Goal: Task Accomplishment & Management: Manage account settings

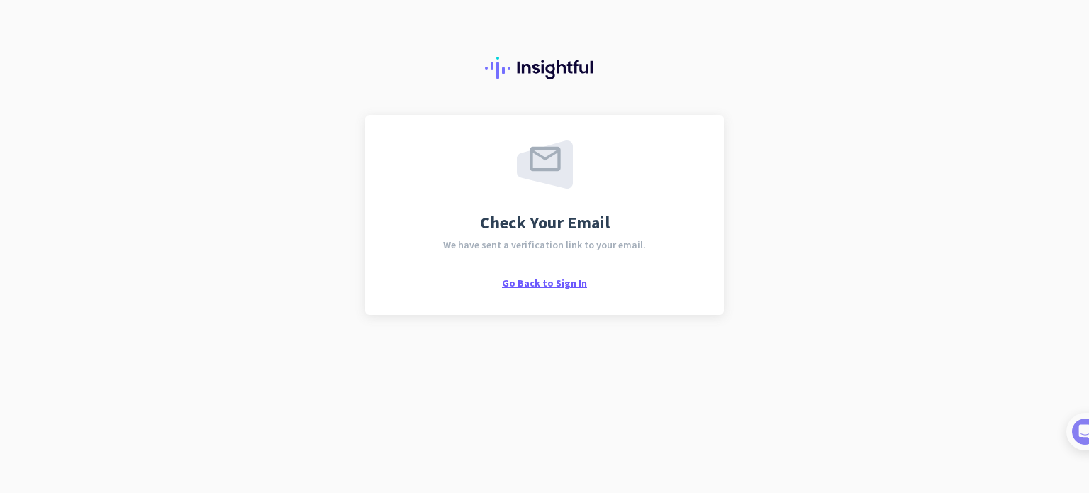
click at [550, 283] on span "Go Back to Sign In" at bounding box center [544, 283] width 85 height 13
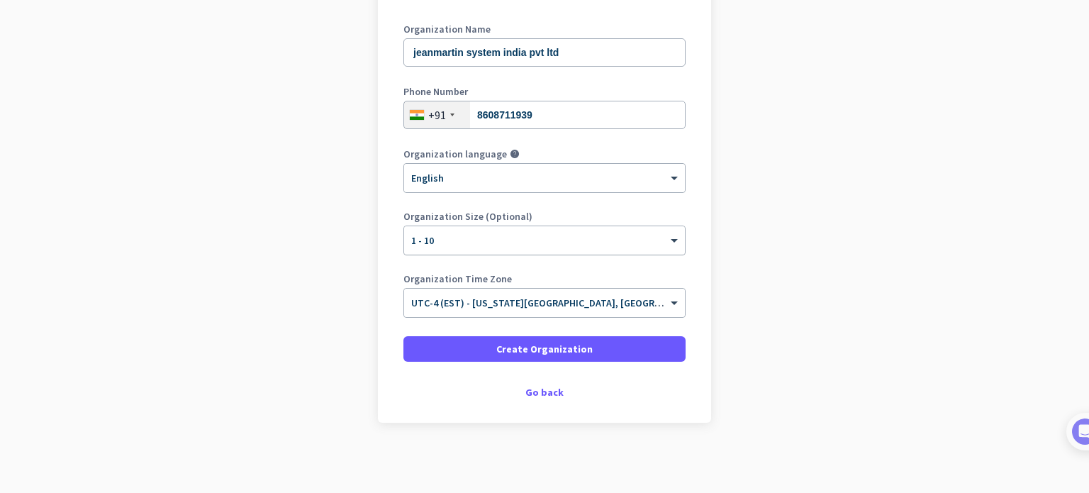
scroll to position [122, 0]
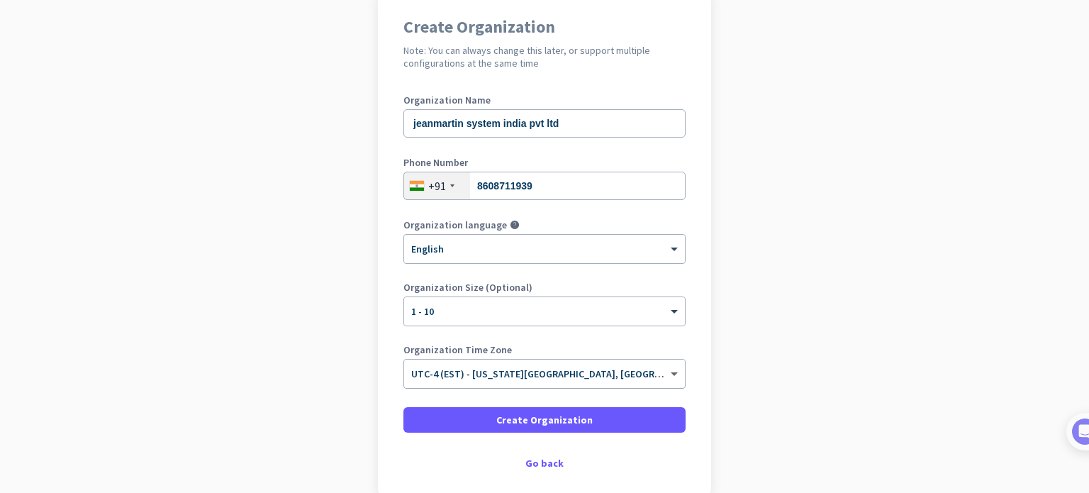
click at [674, 373] on span at bounding box center [676, 374] width 18 height 12
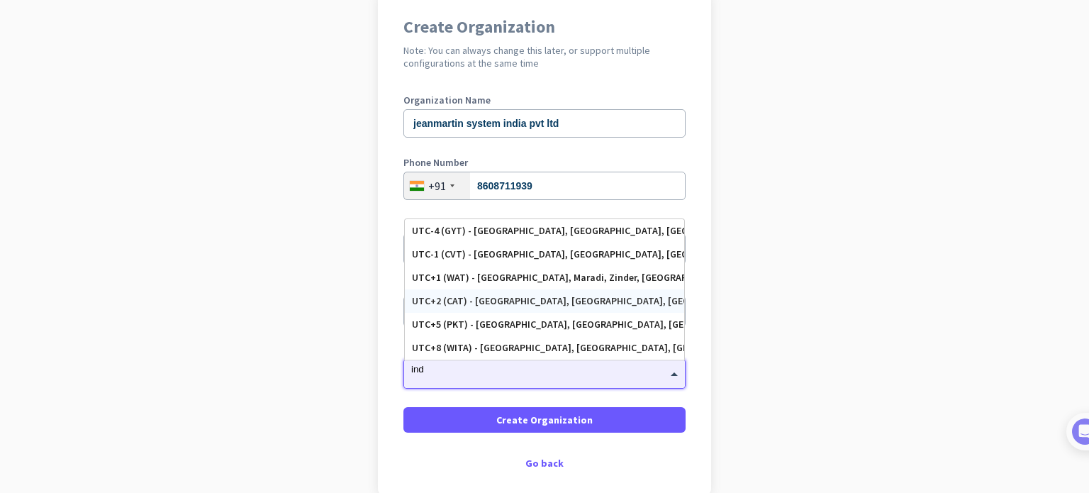
scroll to position [0, 0]
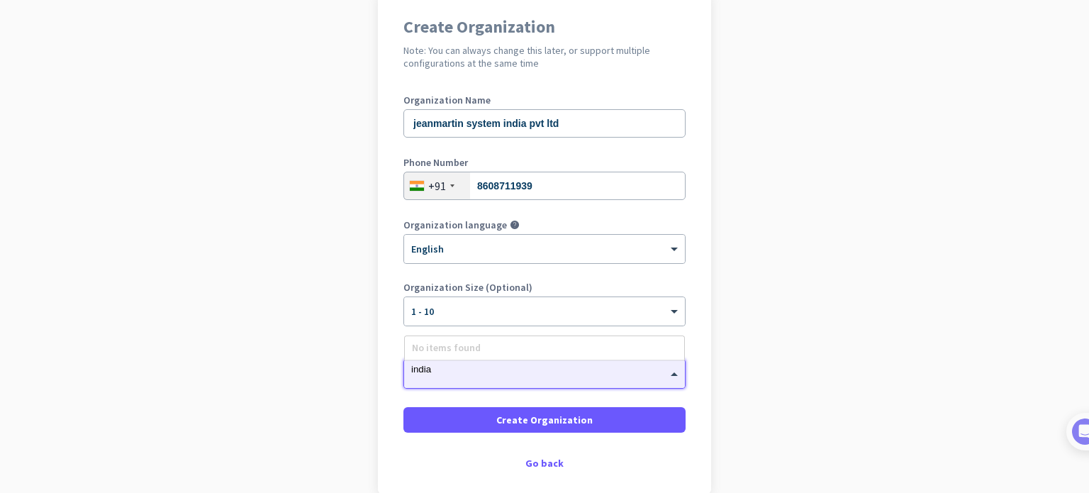
type input "india"
click at [846, 317] on app-onboarding-organization "Create Organization Note: You can always change this later, or support multiple…" at bounding box center [544, 279] width 1089 height 572
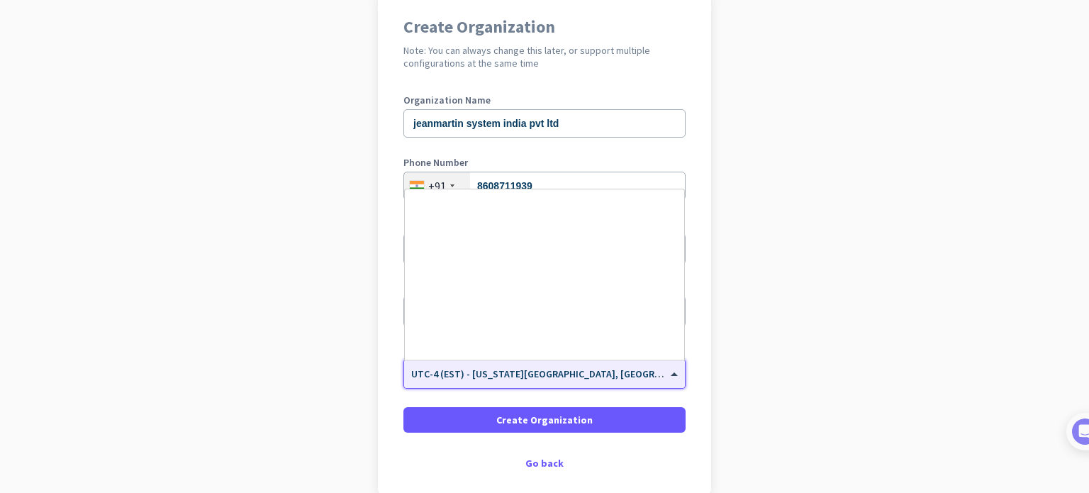
click at [555, 367] on input "text" at bounding box center [530, 369] width 238 height 11
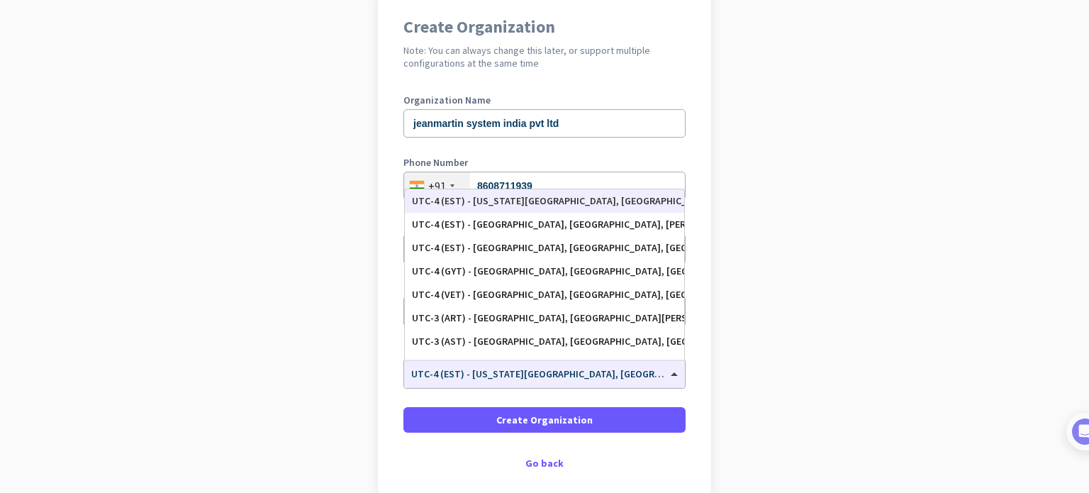
click at [870, 377] on app-onboarding-organization "Create Organization Note: You can always change this later, or support multiple…" at bounding box center [544, 279] width 1089 height 572
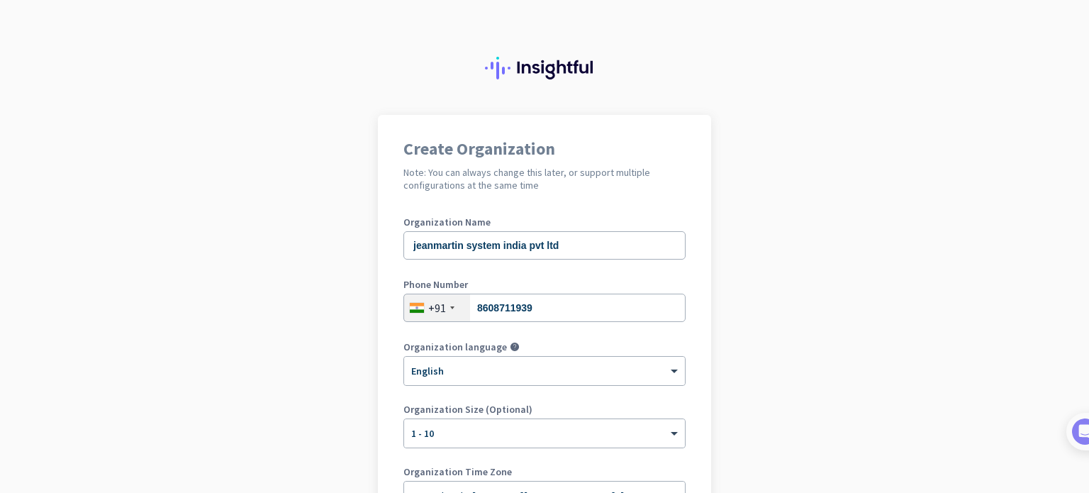
scroll to position [193, 0]
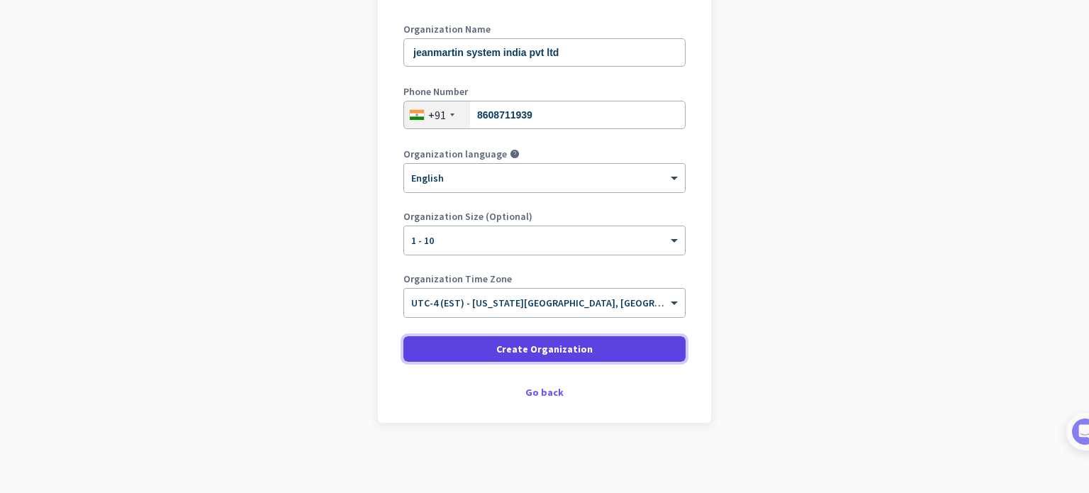
click at [559, 343] on span "Create Organization" at bounding box center [544, 349] width 96 height 14
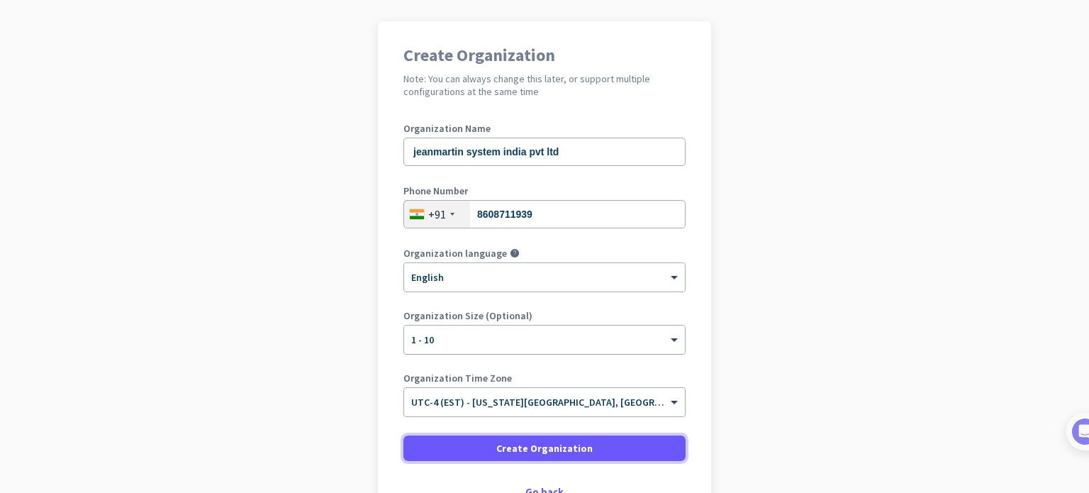
scroll to position [0, 0]
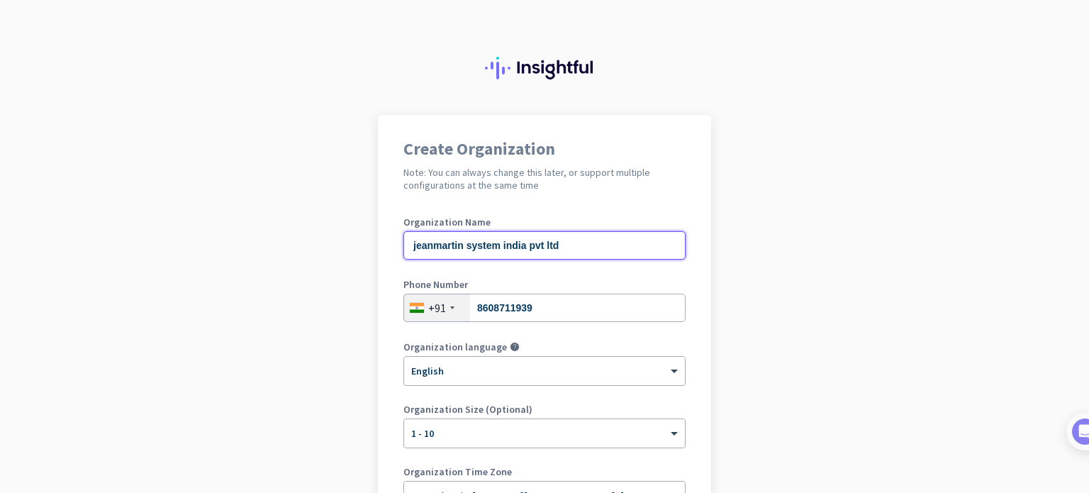
click at [588, 236] on input "jeanmartin system india pvt ltd" at bounding box center [545, 245] width 282 height 28
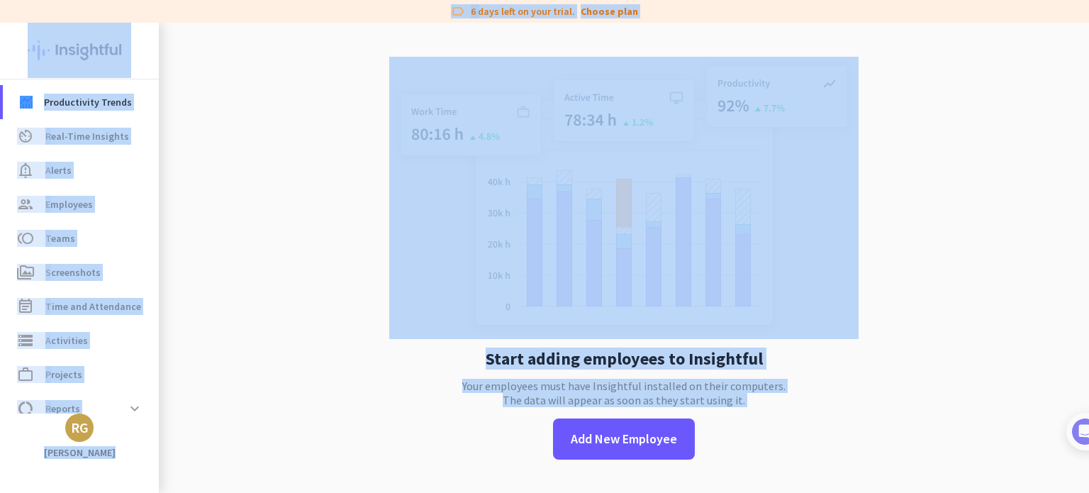
drag, startPoint x: 587, startPoint y: 240, endPoint x: 467, endPoint y: 243, distance: 120.6
click at [338, 235] on app-no-employees "Start adding employees to Insightful Your employees must have Insightful instal…" at bounding box center [624, 269] width 931 height 493
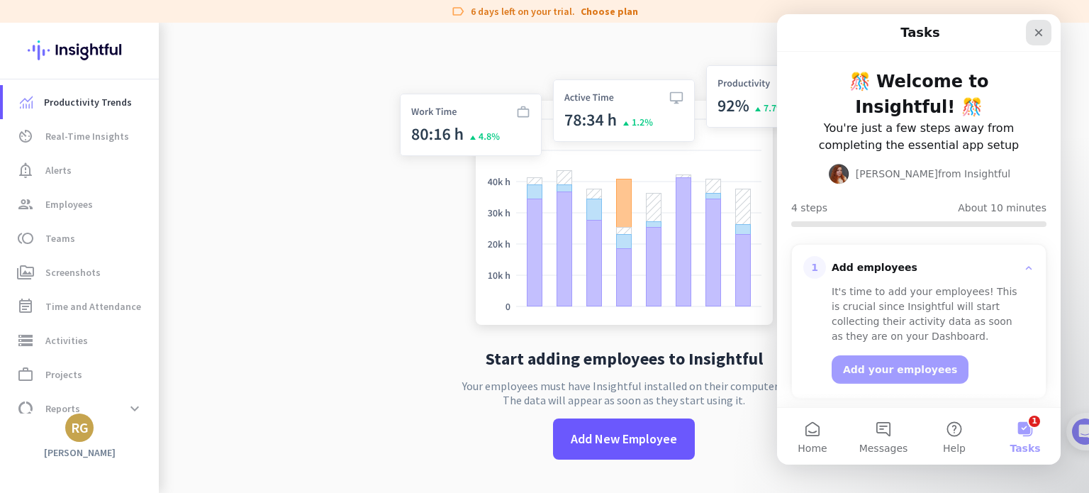
click at [1040, 27] on icon "Close" at bounding box center [1038, 32] width 11 height 11
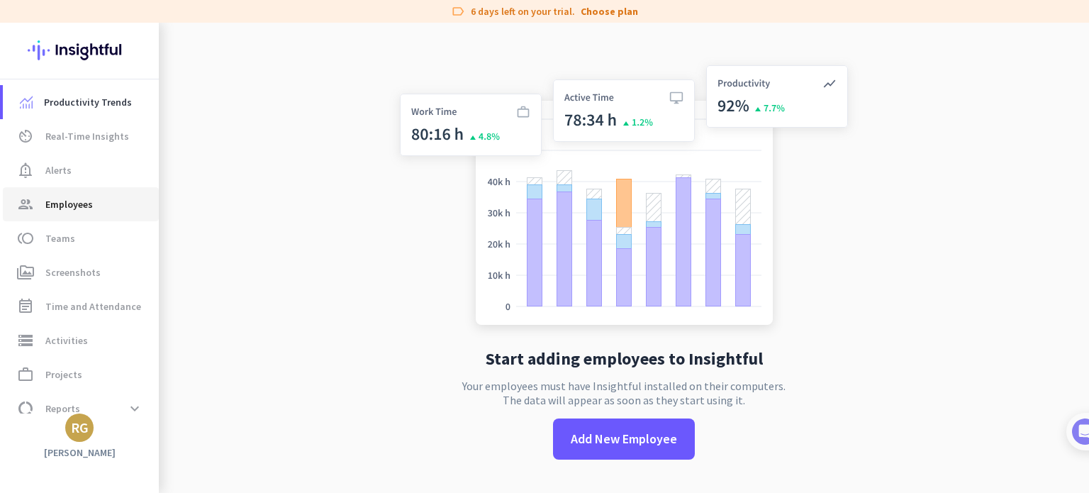
click at [74, 208] on span "Employees" at bounding box center [69, 204] width 48 height 17
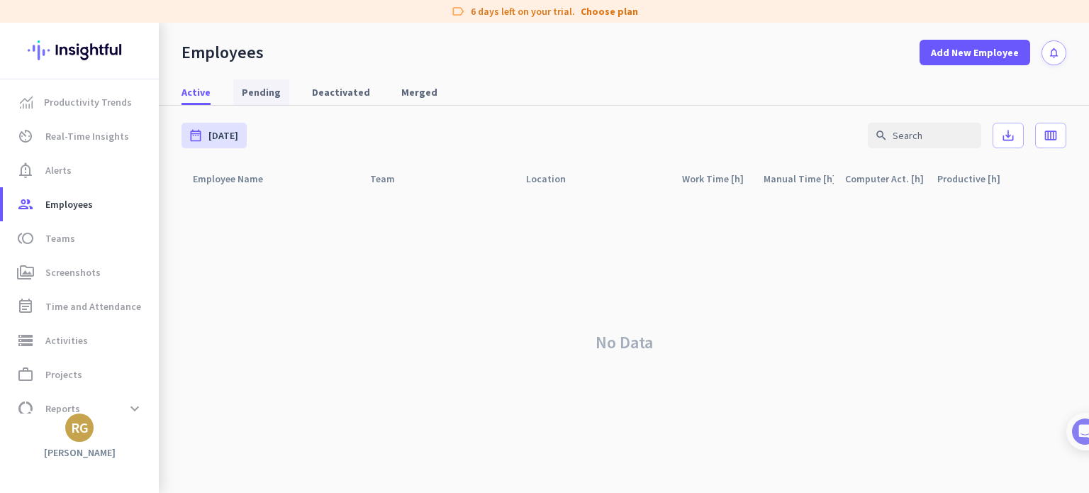
click at [256, 92] on span "Pending" at bounding box center [261, 92] width 39 height 14
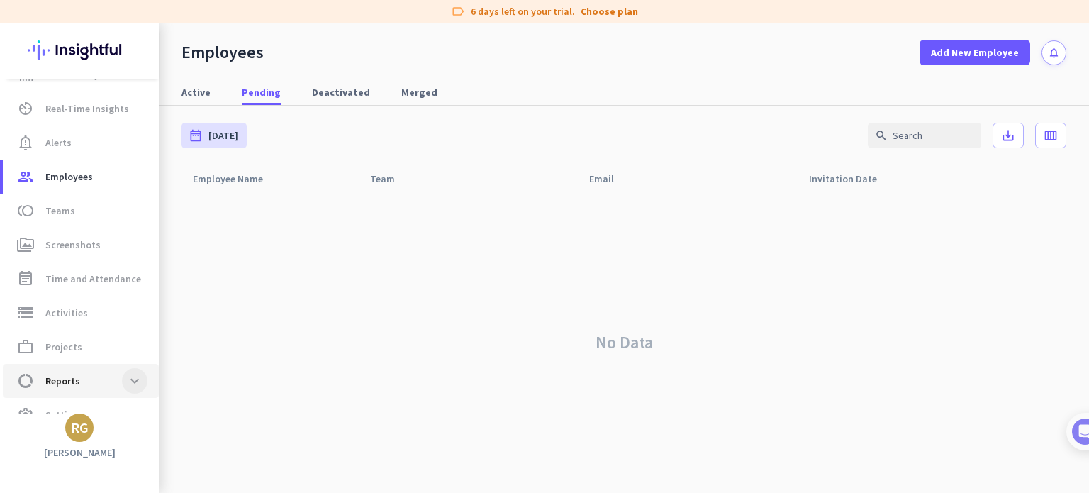
scroll to position [51, 0]
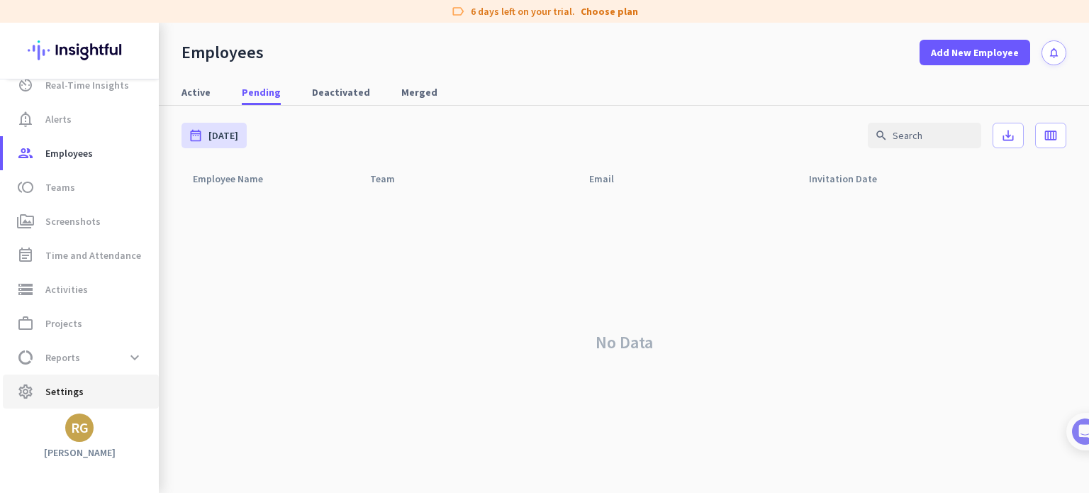
click at [111, 391] on span "settings Settings" at bounding box center [80, 391] width 133 height 17
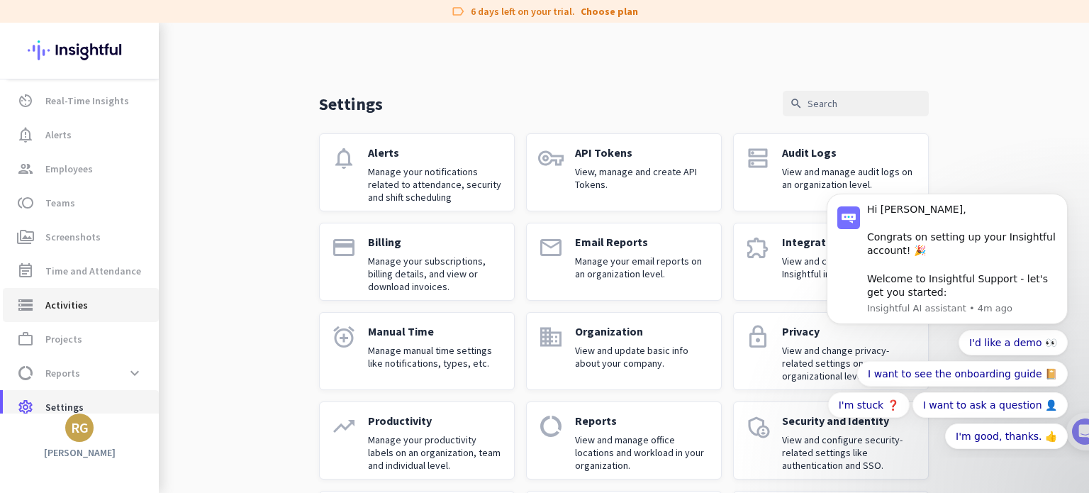
scroll to position [51, 0]
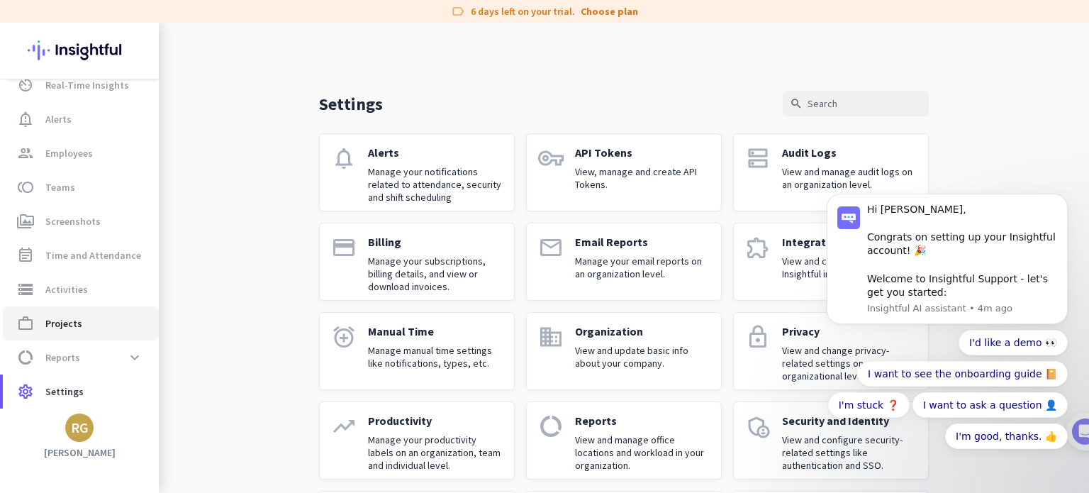
click at [82, 326] on span "work_outline Projects" at bounding box center [80, 323] width 133 height 17
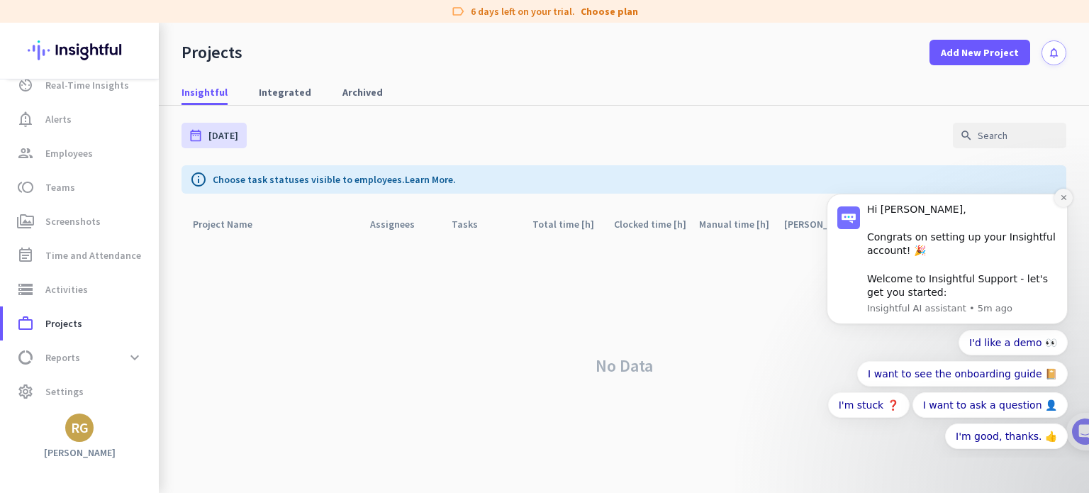
click at [1062, 198] on icon "Dismiss notification" at bounding box center [1064, 198] width 8 height 8
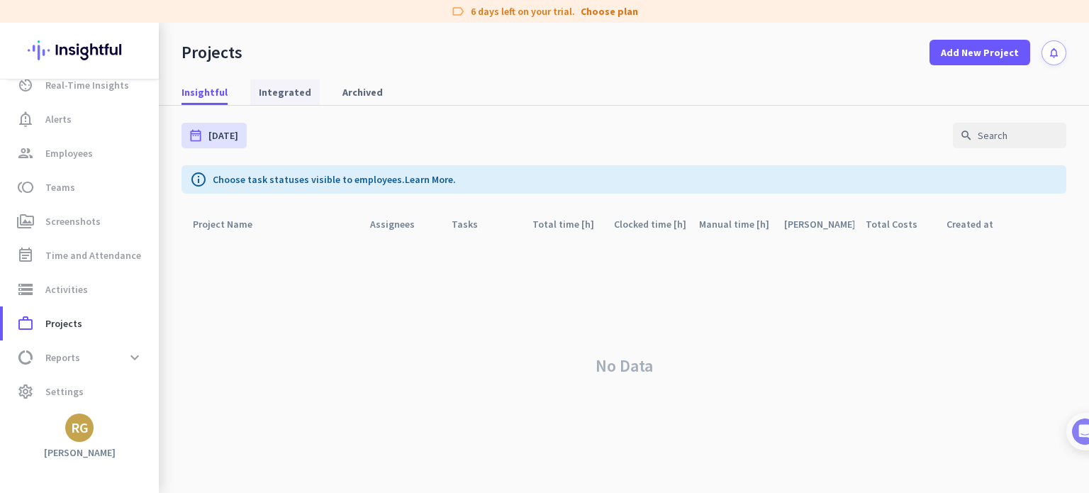
click at [289, 93] on span "Integrated" at bounding box center [285, 92] width 52 height 14
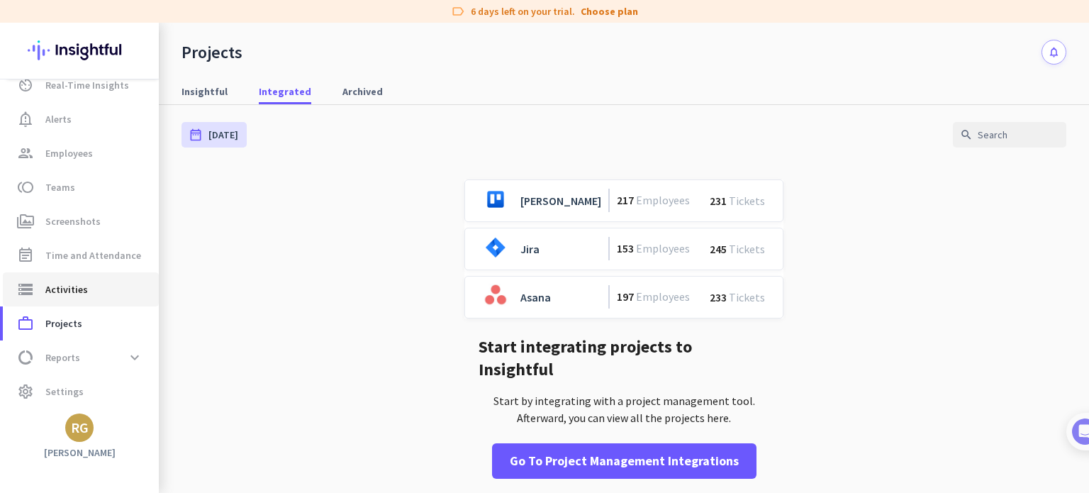
click at [55, 296] on span "Activities" at bounding box center [66, 289] width 43 height 17
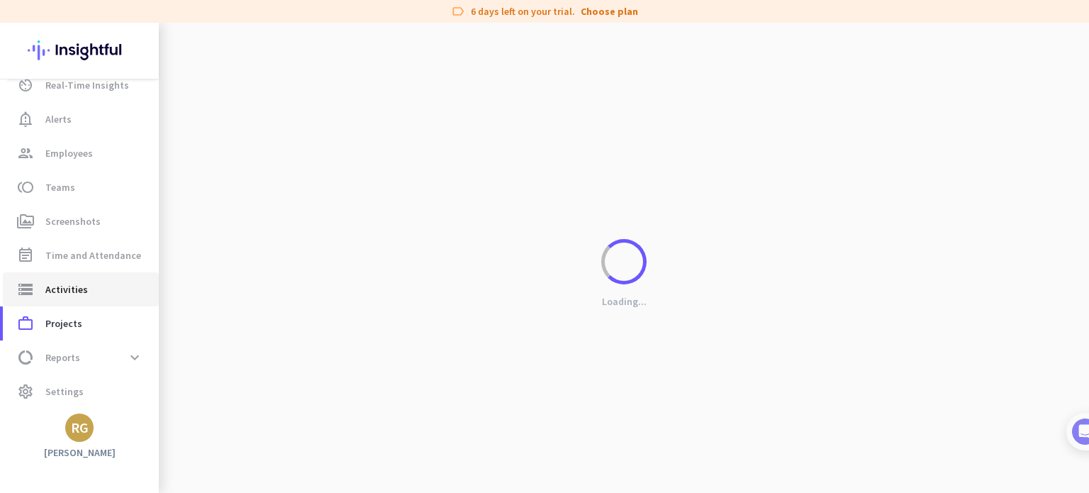
type input "[DATE]"
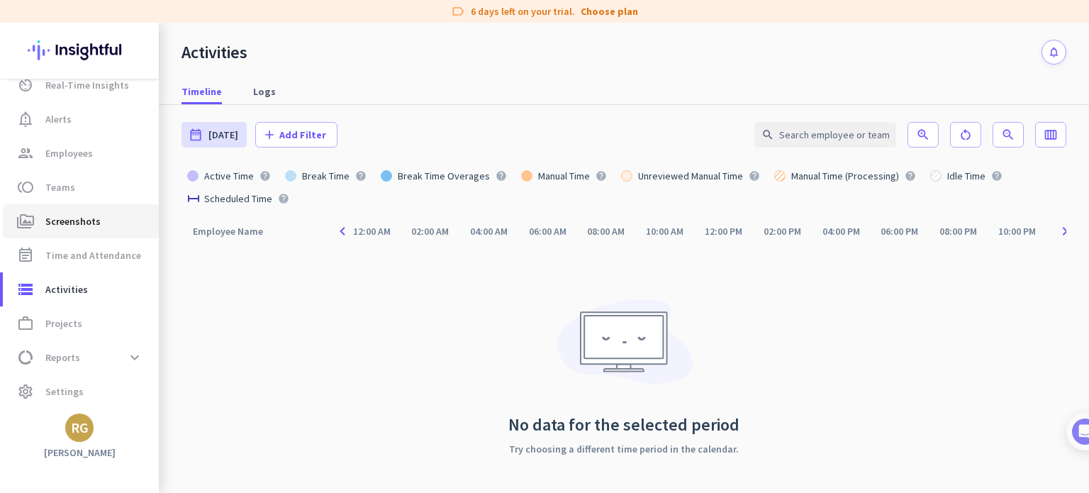
click at [77, 221] on span "Screenshots" at bounding box center [72, 221] width 55 height 17
type input "[DATE] - [DATE]"
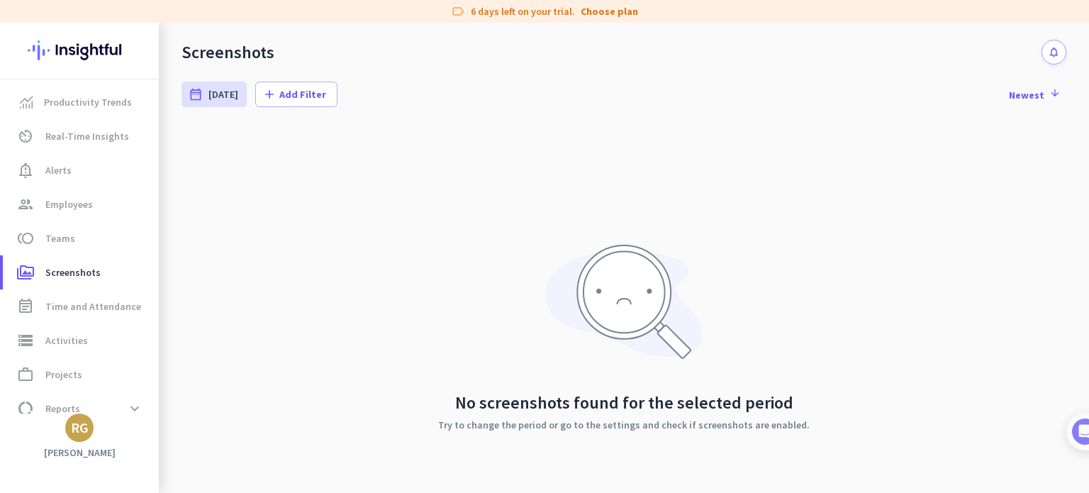
click at [877, 389] on div "No screenshots found for the selected period Try to change the period or go to …" at bounding box center [624, 337] width 885 height 426
click at [474, 266] on div "No screenshots found for the selected period Try to change the period or go to …" at bounding box center [624, 337] width 885 height 426
